Goal: Transaction & Acquisition: Purchase product/service

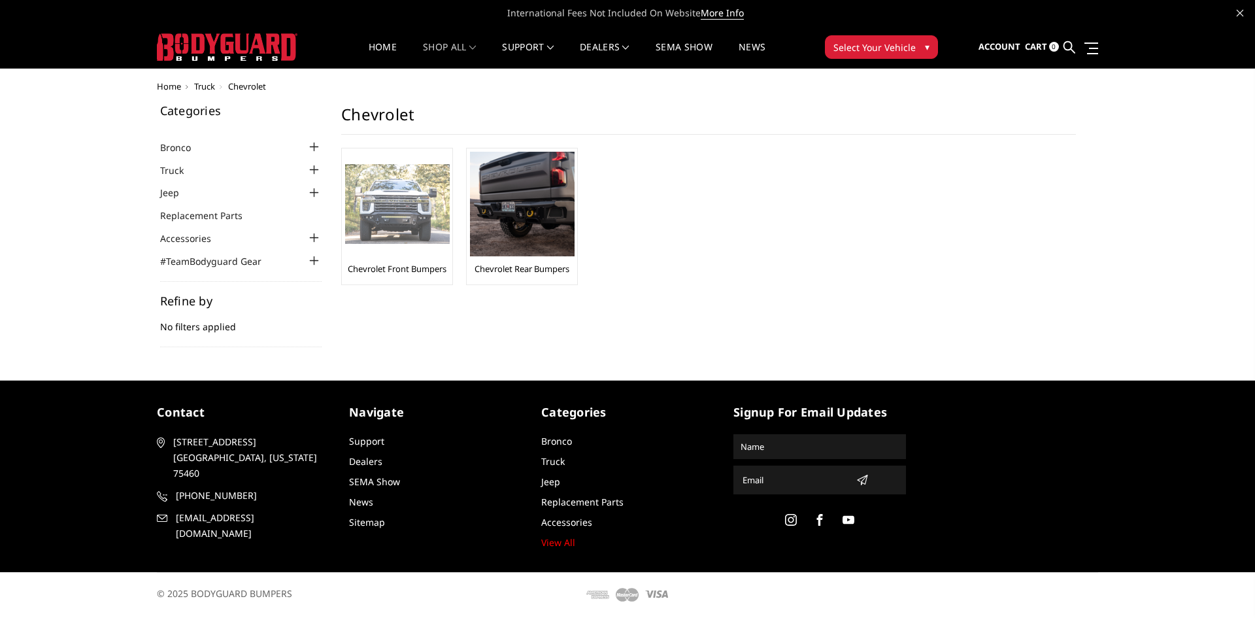
click at [423, 243] on img at bounding box center [397, 204] width 105 height 80
click at [892, 52] on span "Select Your Vehicle" at bounding box center [875, 48] width 82 height 14
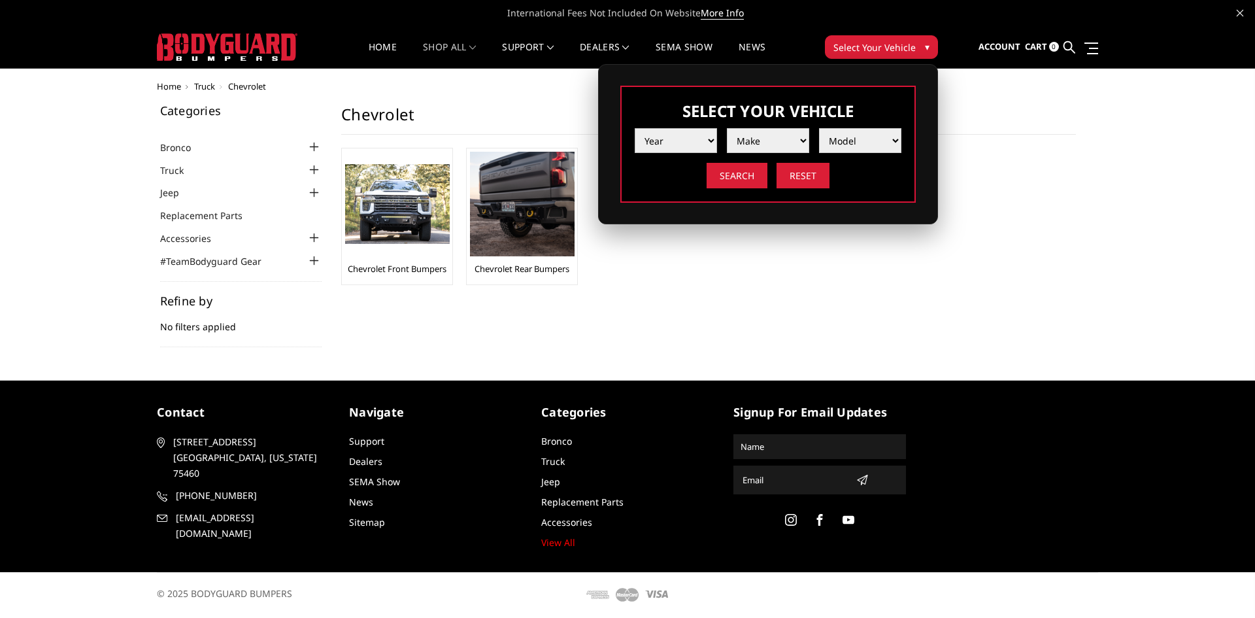
click at [691, 137] on select "Year 2025 2024 2023 2022 2021 2020 2019 2018 2017 2016 2015 2014 2013 2012 2011…" at bounding box center [676, 140] width 82 height 25
select select "yr_2024"
click at [635, 128] on select "Year 2025 2024 2023 2022 2021 2020 2019 2018 2017 2016 2015 2014 2013 2012 2011…" at bounding box center [676, 140] width 82 height 25
click at [756, 134] on select "Make Chevrolet Ford GMC Ram Toyota" at bounding box center [768, 140] width 82 height 25
select select "mk_gmc"
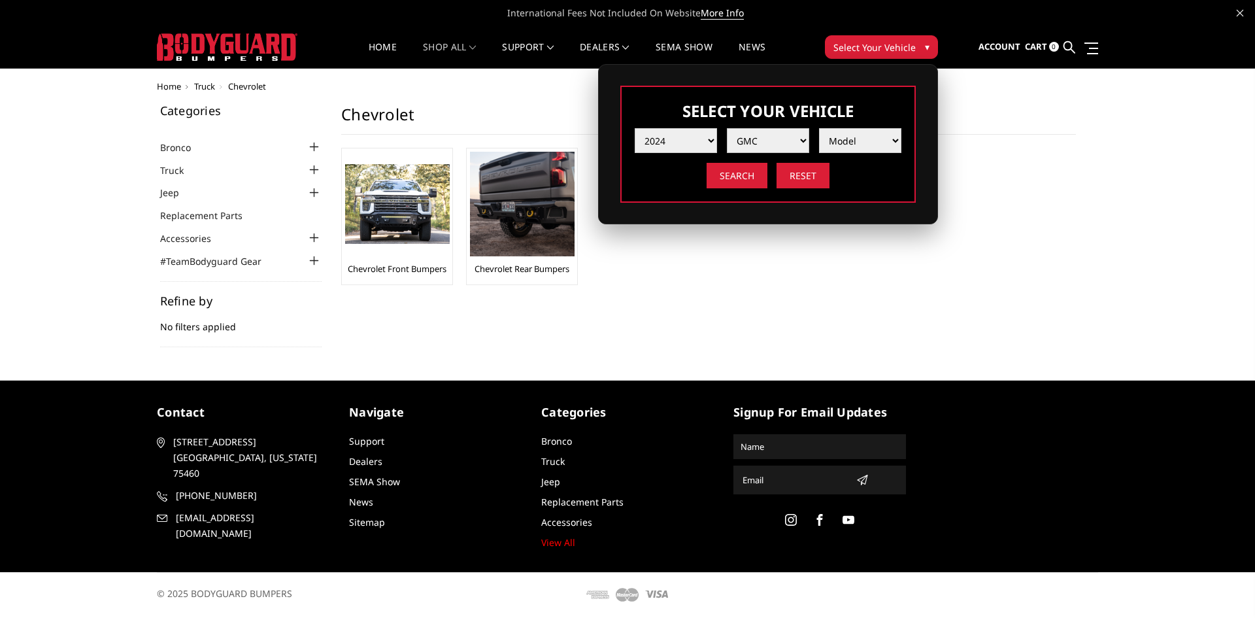
click at [727, 128] on select "Make Chevrolet Ford GMC Ram Toyota" at bounding box center [768, 140] width 82 height 25
click at [877, 148] on select "Model Sierra 1500 Sierra 2500 / 3500" at bounding box center [860, 140] width 82 height 25
select select "md_sierra-2500-3500"
click at [819, 128] on select "Model Sierra 1500 Sierra 2500 / 3500" at bounding box center [860, 140] width 82 height 25
click at [745, 181] on input "Search" at bounding box center [737, 176] width 61 height 26
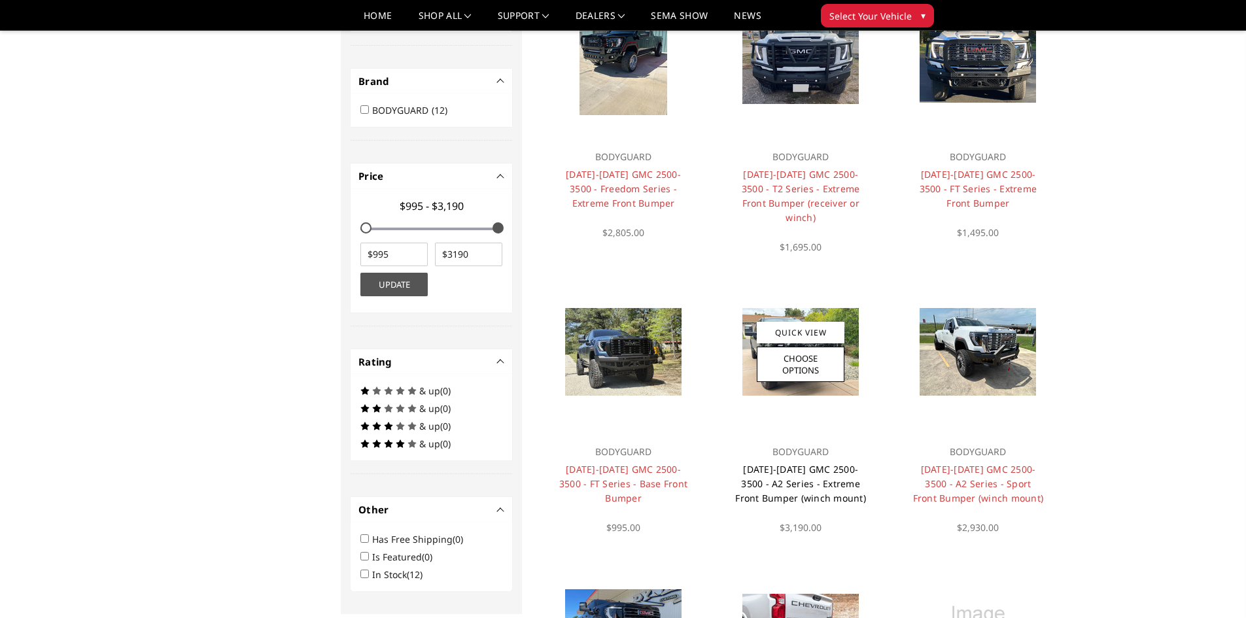
scroll to position [497, 0]
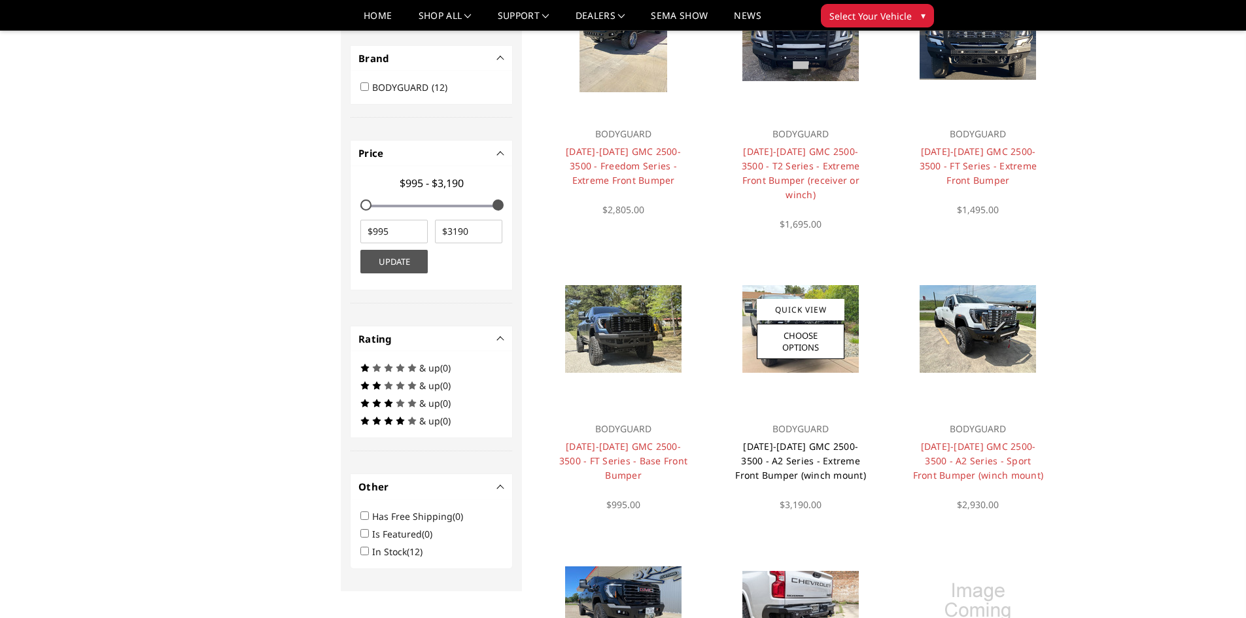
click at [817, 440] on link "[DATE]-[DATE] GMC 2500-3500 - A2 Series - Extreme Front Bumper (winch mount)" at bounding box center [800, 460] width 131 height 41
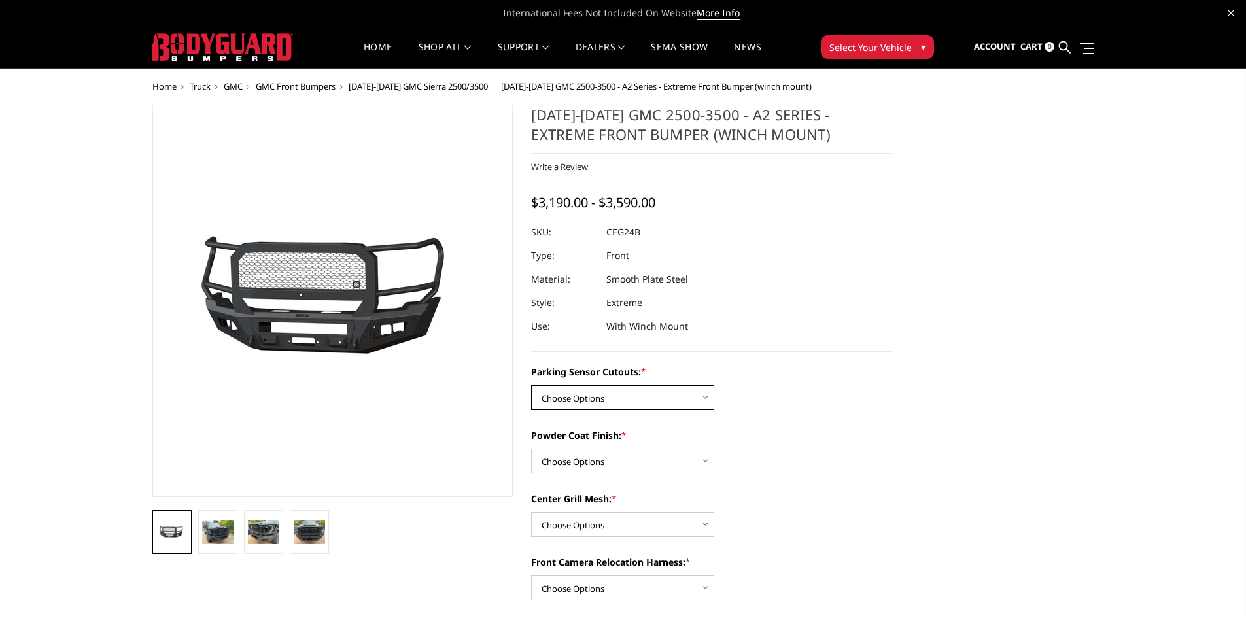
click at [634, 405] on select "Choose Options No - Without Parking Sensor Cutouts Yes - With Parking Sensor Cu…" at bounding box center [622, 397] width 183 height 25
select select "2143"
click at [531, 385] on select "Choose Options No - Without Parking Sensor Cutouts Yes - With Parking Sensor Cu…" at bounding box center [622, 397] width 183 height 25
click at [645, 462] on select "Choose Options Bare Metal Textured Black Powder Coat" at bounding box center [622, 461] width 183 height 25
select select "2145"
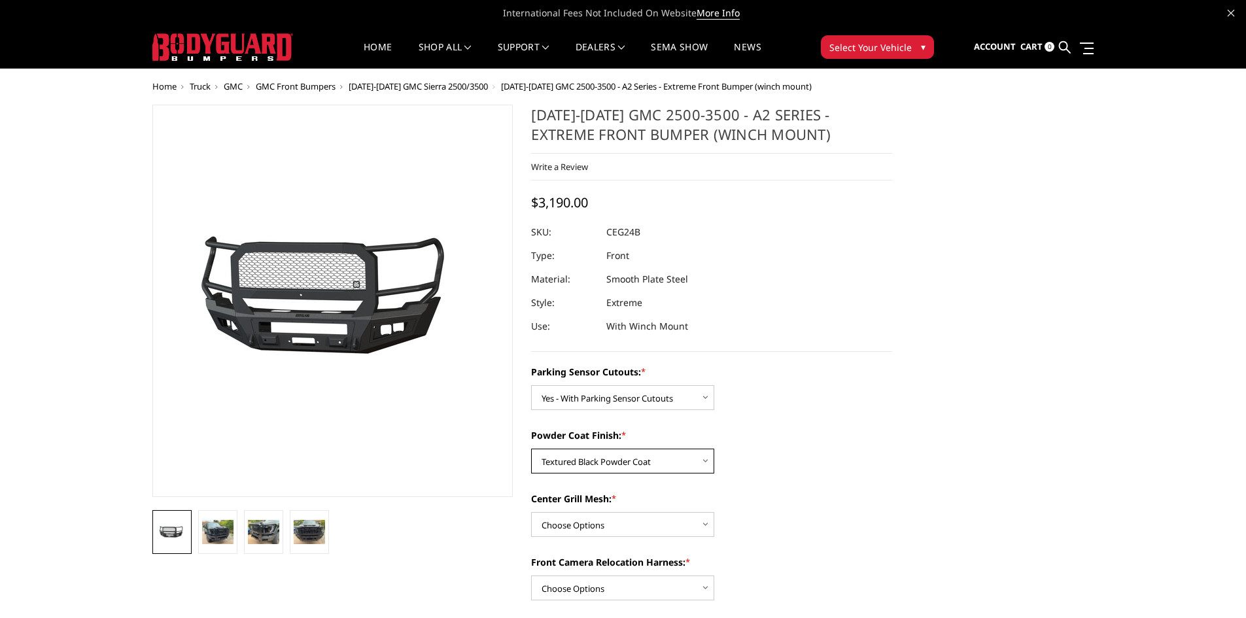
click at [531, 449] on select "Choose Options Bare Metal Textured Black Powder Coat" at bounding box center [622, 461] width 183 height 25
click at [650, 530] on select "Choose Options WITH Center Grill Mesh WITHOUT Center Grill Mesh" at bounding box center [622, 524] width 183 height 25
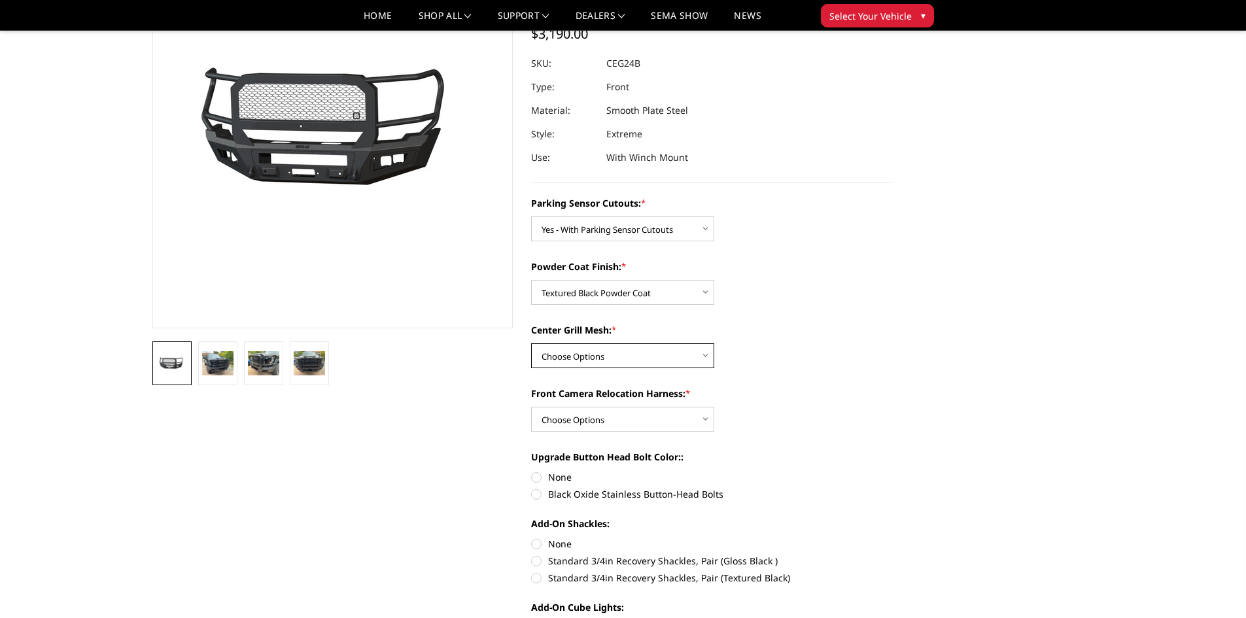
scroll to position [131, 0]
click at [669, 417] on select "Choose Options WITH Front Camera Relocation Harness WITHOUT Front Camera Reloca…" at bounding box center [622, 418] width 183 height 25
select select "2148"
click at [531, 406] on select "Choose Options WITH Front Camera Relocation Harness WITHOUT Front Camera Reloca…" at bounding box center [622, 418] width 183 height 25
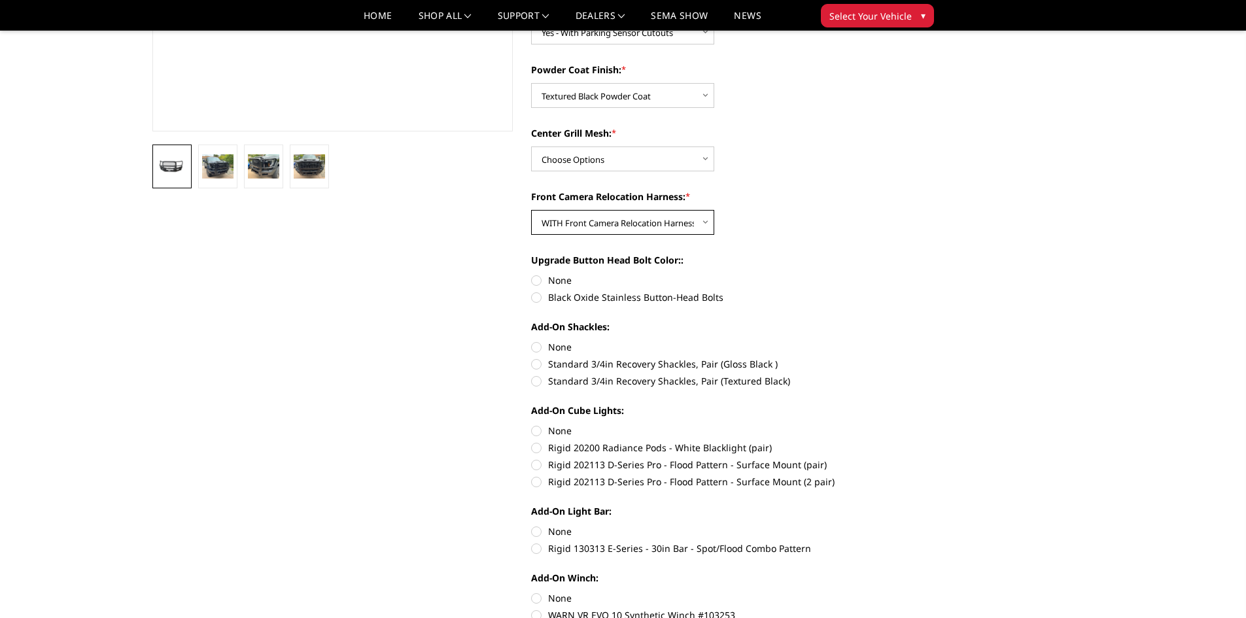
scroll to position [392, 0]
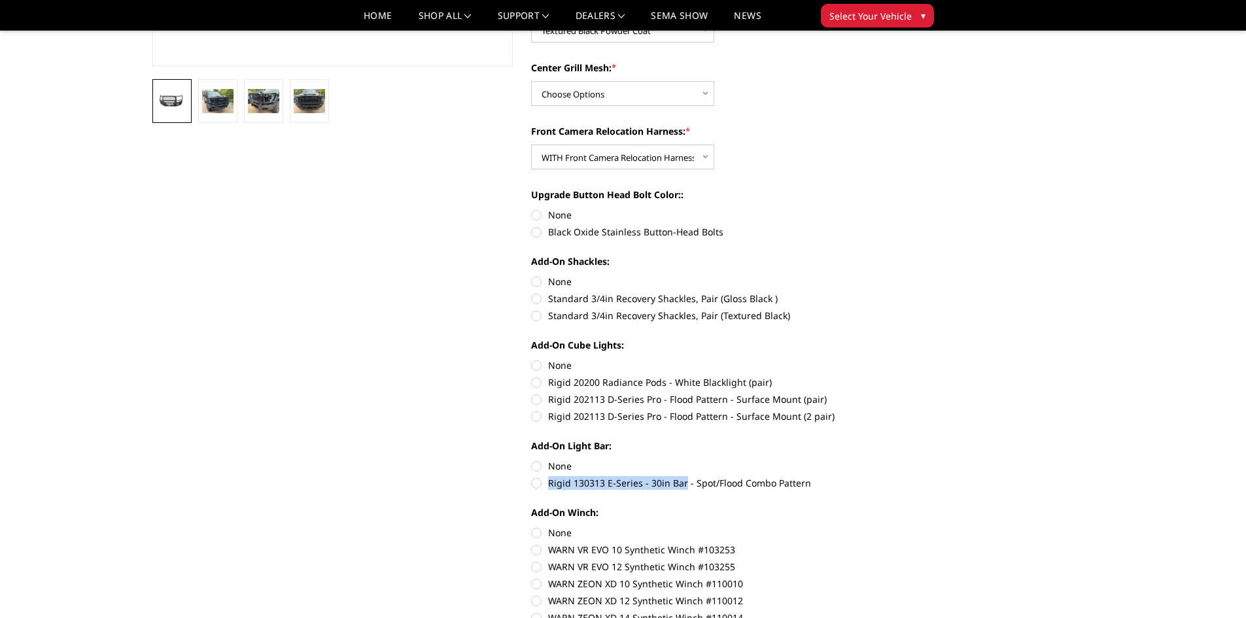
drag, startPoint x: 683, startPoint y: 486, endPoint x: 550, endPoint y: 485, distance: 132.7
click at [550, 485] on label "Rigid 130313 E-Series - 30in Bar - Spot/Flood Combo Pattern" at bounding box center [711, 483] width 361 height 14
copy label "Rigid 130313 E-Series - 30in Bar"
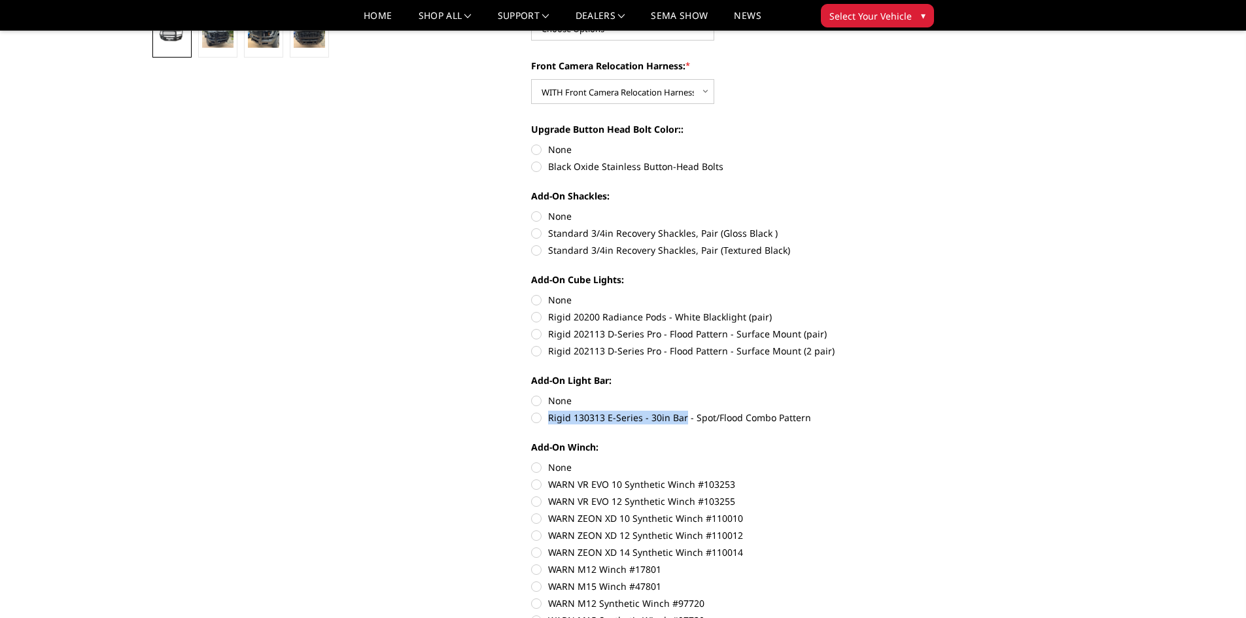
scroll to position [0, 0]
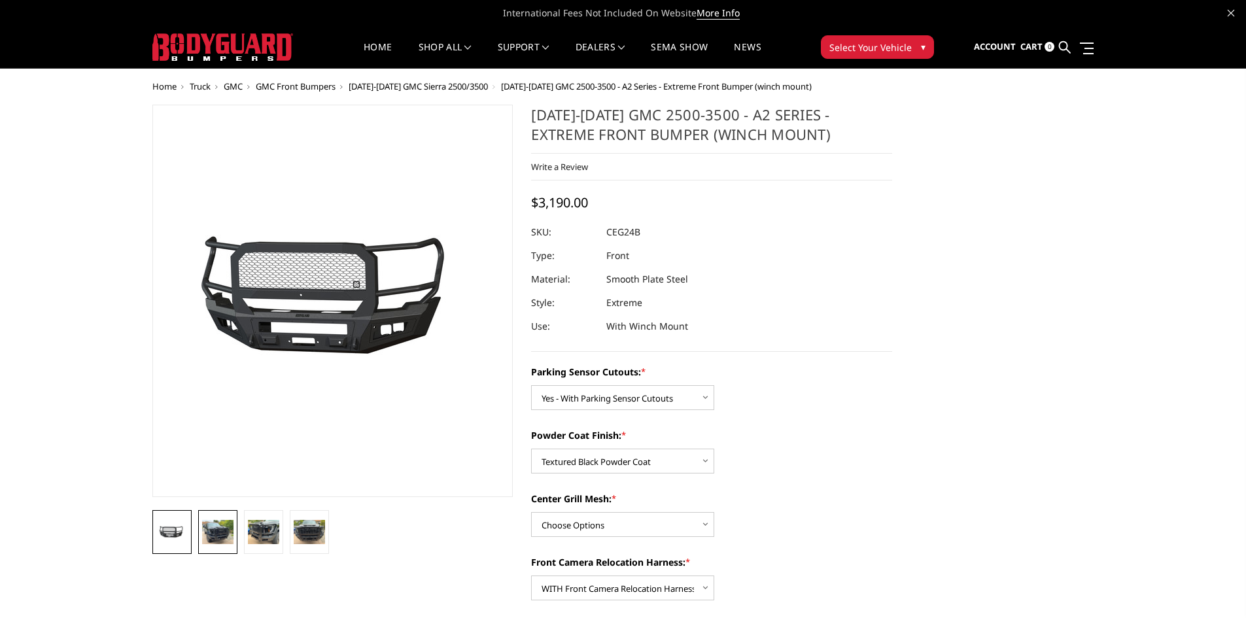
click at [229, 524] on img at bounding box center [217, 532] width 31 height 24
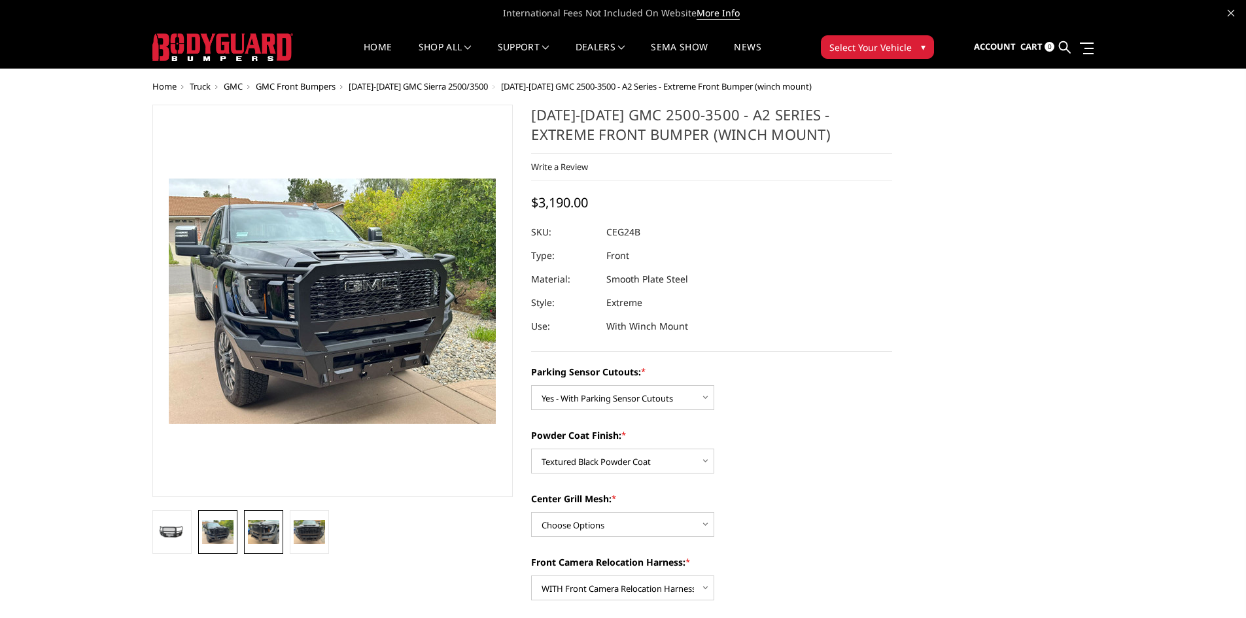
click at [256, 528] on img at bounding box center [263, 532] width 31 height 24
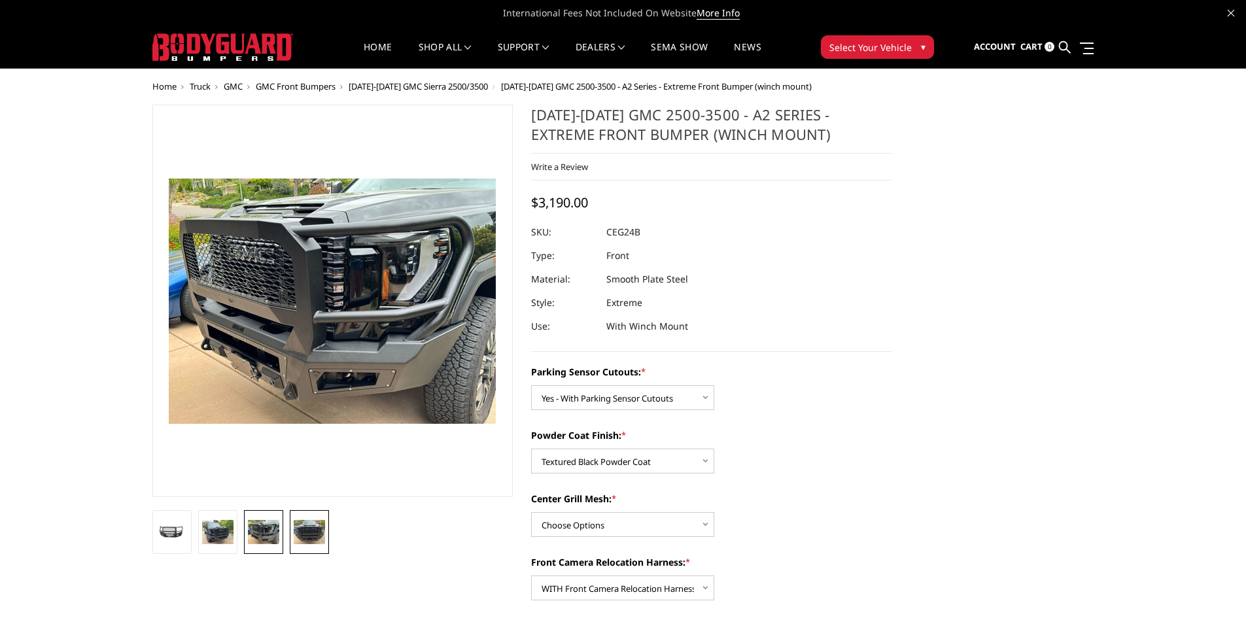
click at [309, 528] on img at bounding box center [309, 532] width 31 height 24
